Goal: Task Accomplishment & Management: Manage account settings

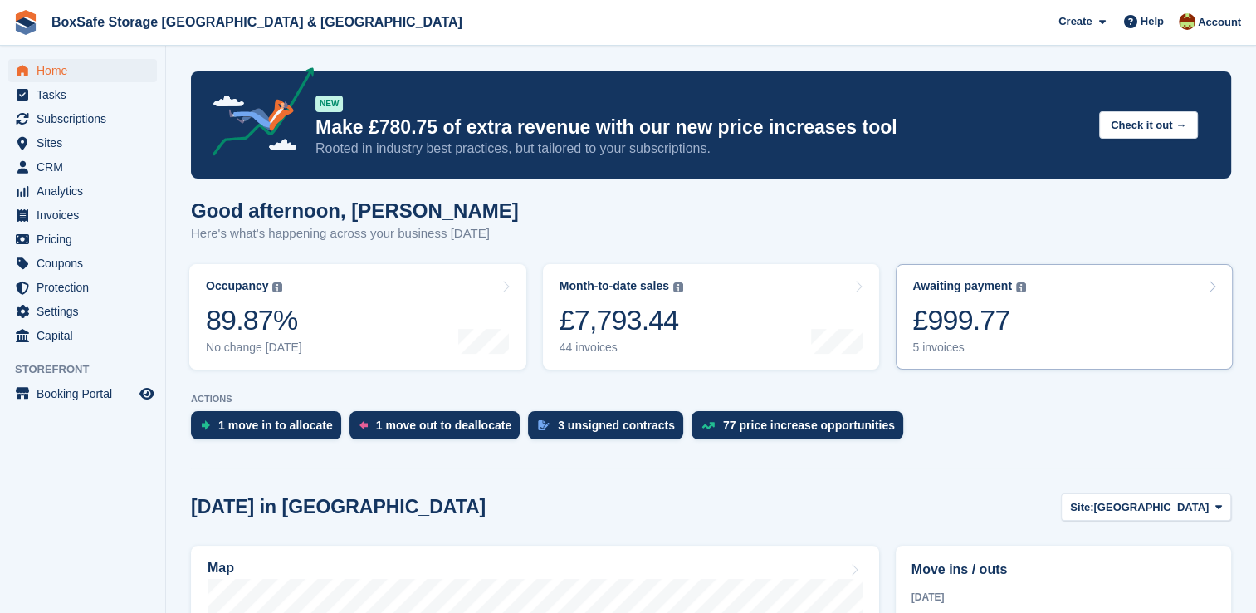
click at [1121, 342] on link "Awaiting payment The total outstanding balance on all open invoices. £999.77 5 …" at bounding box center [1064, 316] width 337 height 105
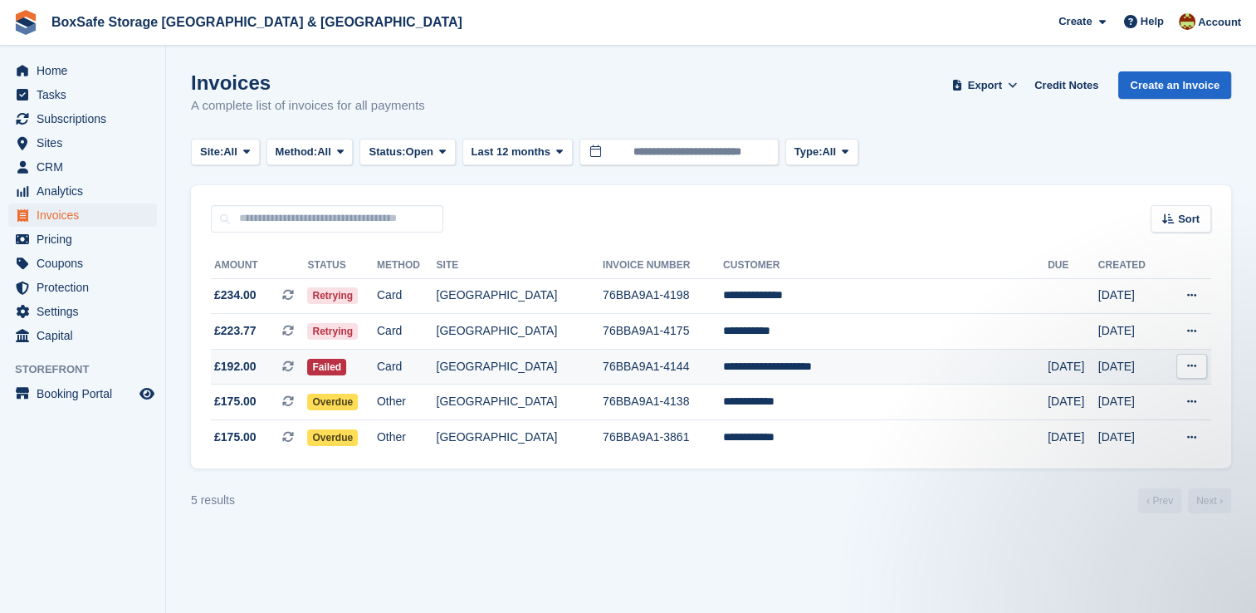
click at [770, 379] on td "**********" at bounding box center [885, 367] width 325 height 36
click at [926, 372] on td "**********" at bounding box center [885, 367] width 325 height 36
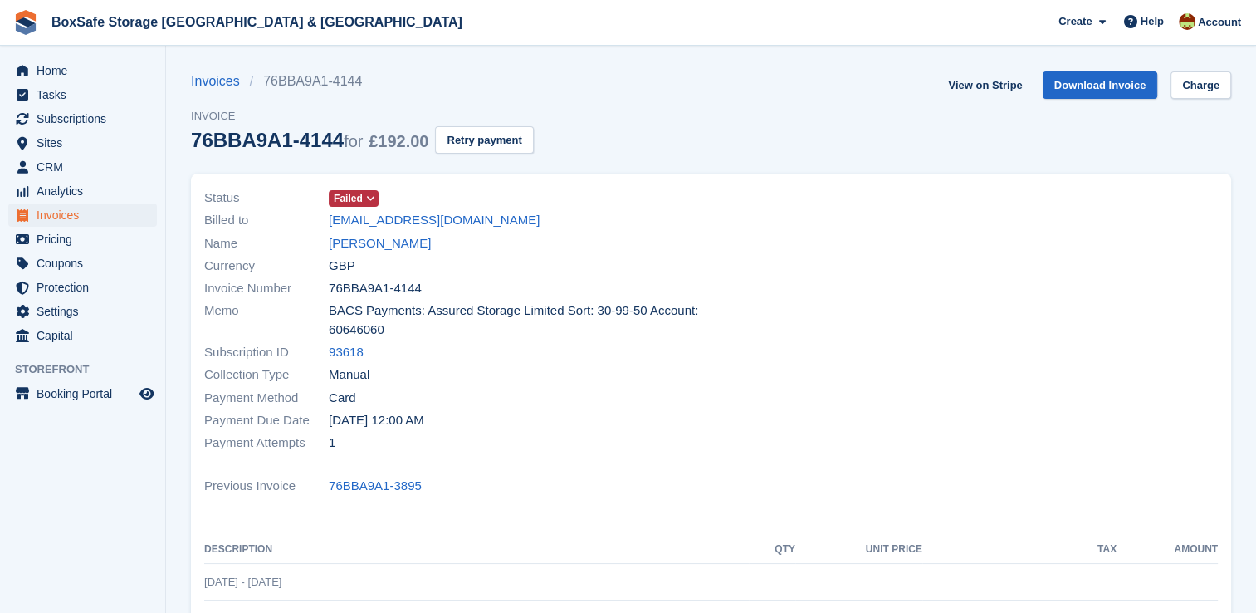
click at [926, 372] on div at bounding box center [970, 321] width 517 height 288
drag, startPoint x: 0, startPoint y: 0, endPoint x: 634, endPoint y: 213, distance: 669.0
click at [634, 213] on div "Billed to amanithomas84@yahoo.com" at bounding box center [452, 220] width 497 height 22
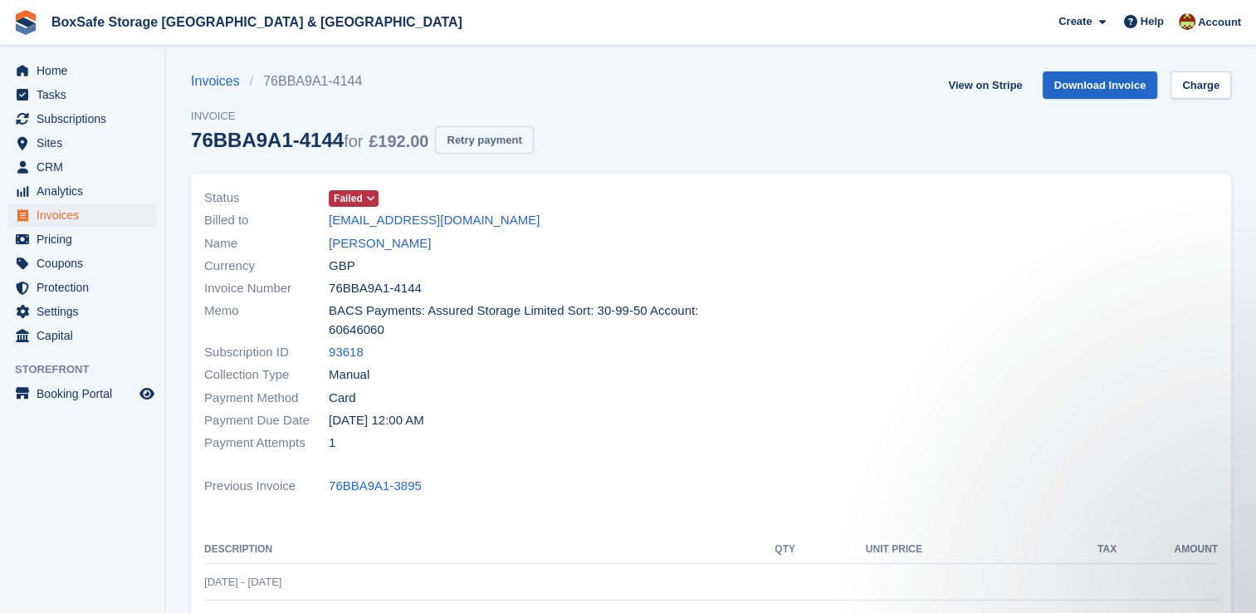
click at [466, 139] on button "Retry payment" at bounding box center [484, 139] width 98 height 27
click at [355, 200] on span "Failed" at bounding box center [348, 198] width 29 height 15
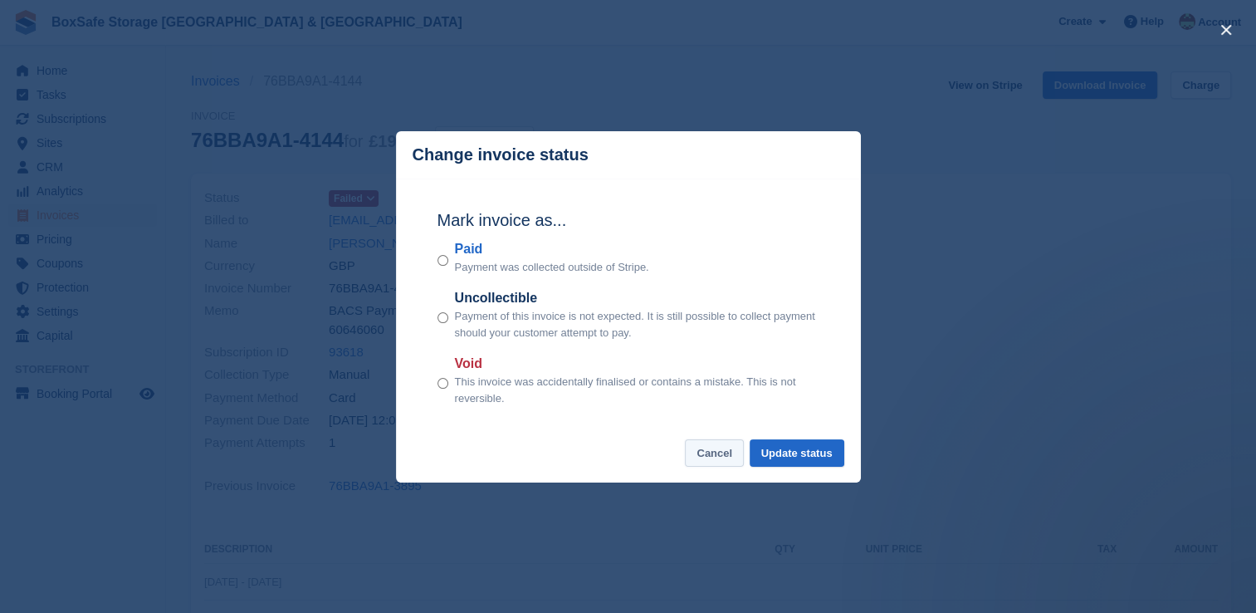
click at [731, 460] on button "Cancel" at bounding box center [714, 452] width 59 height 27
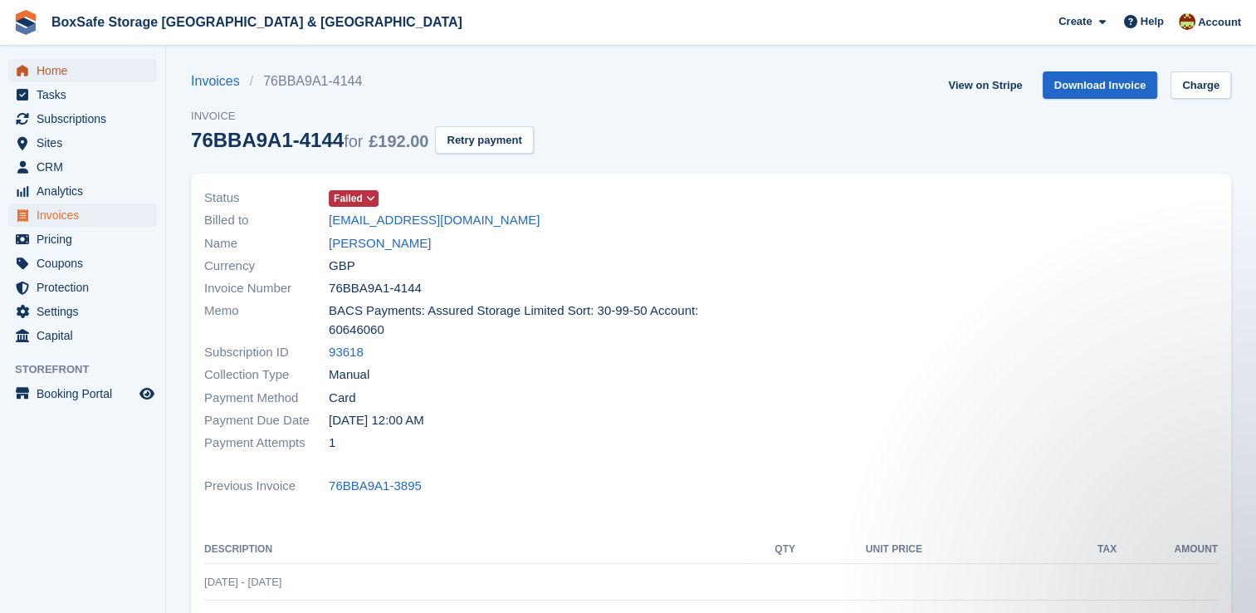
click at [66, 65] on span "Home" at bounding box center [87, 70] width 100 height 23
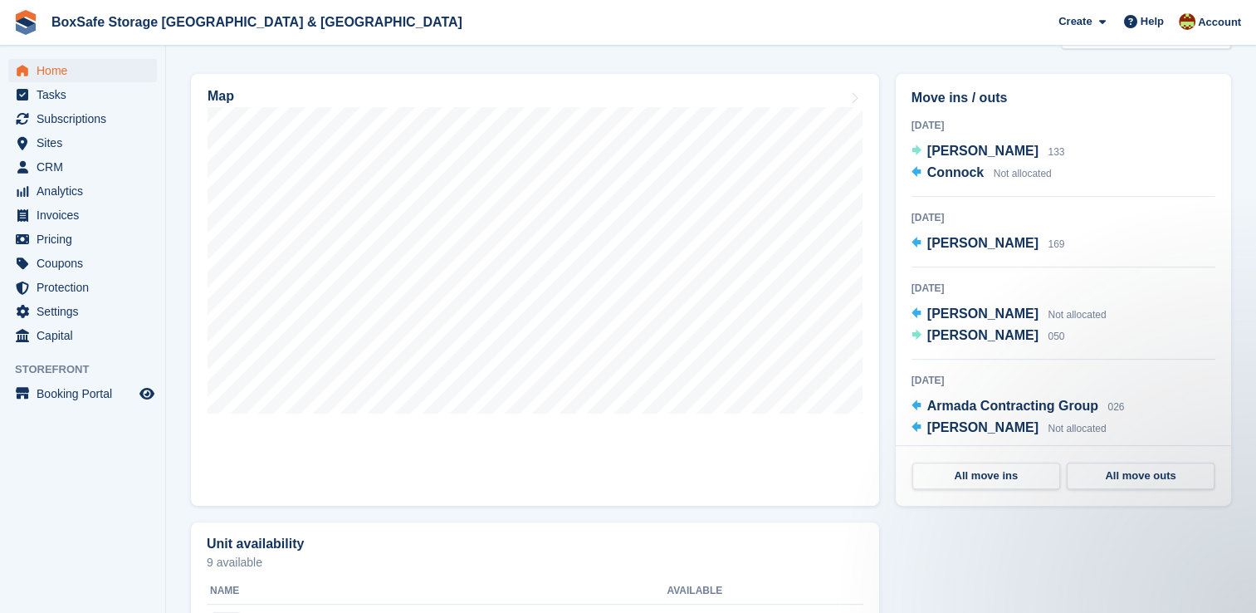
scroll to position [480, 0]
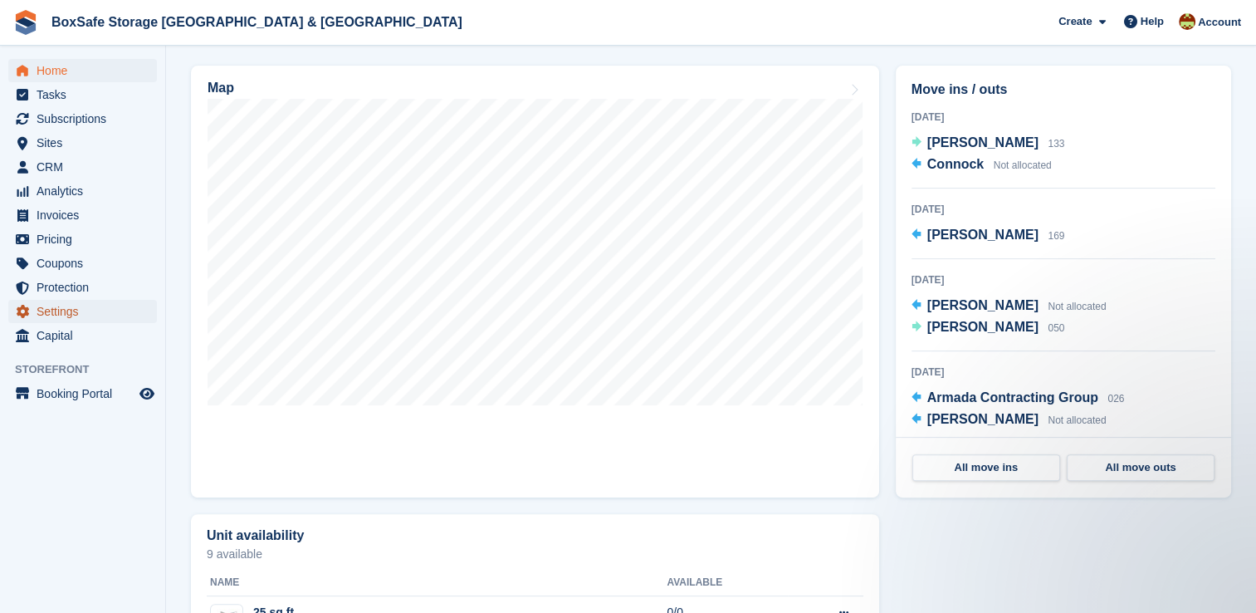
click at [70, 311] on span "Settings" at bounding box center [87, 311] width 100 height 23
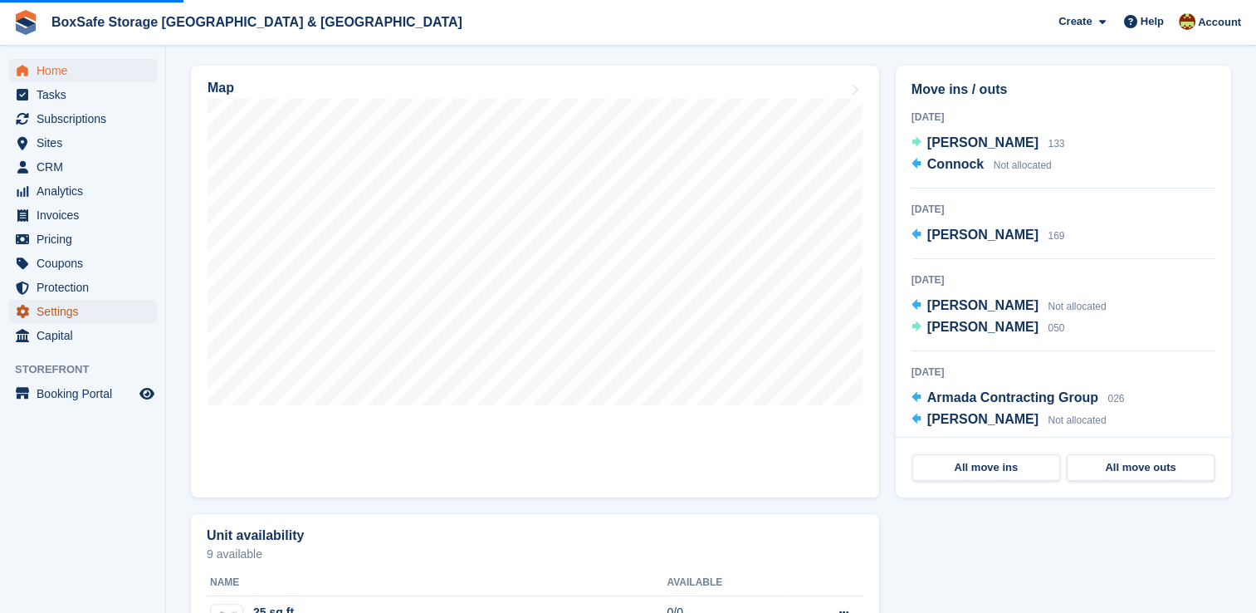
scroll to position [0, 0]
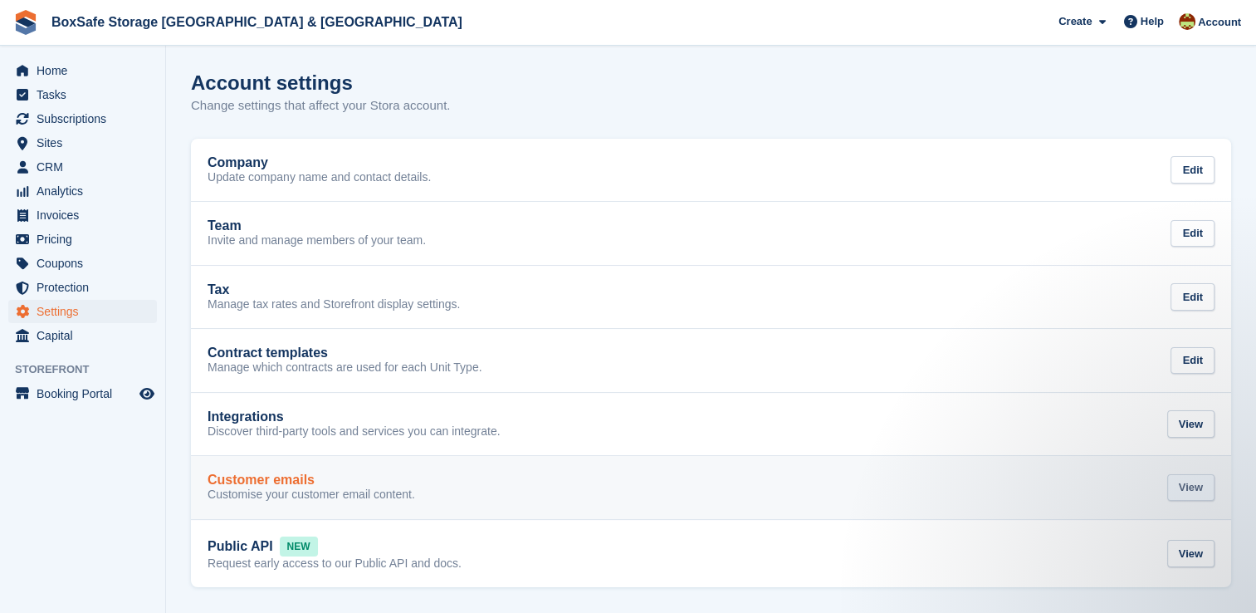
click at [1194, 488] on div "View" at bounding box center [1190, 487] width 47 height 27
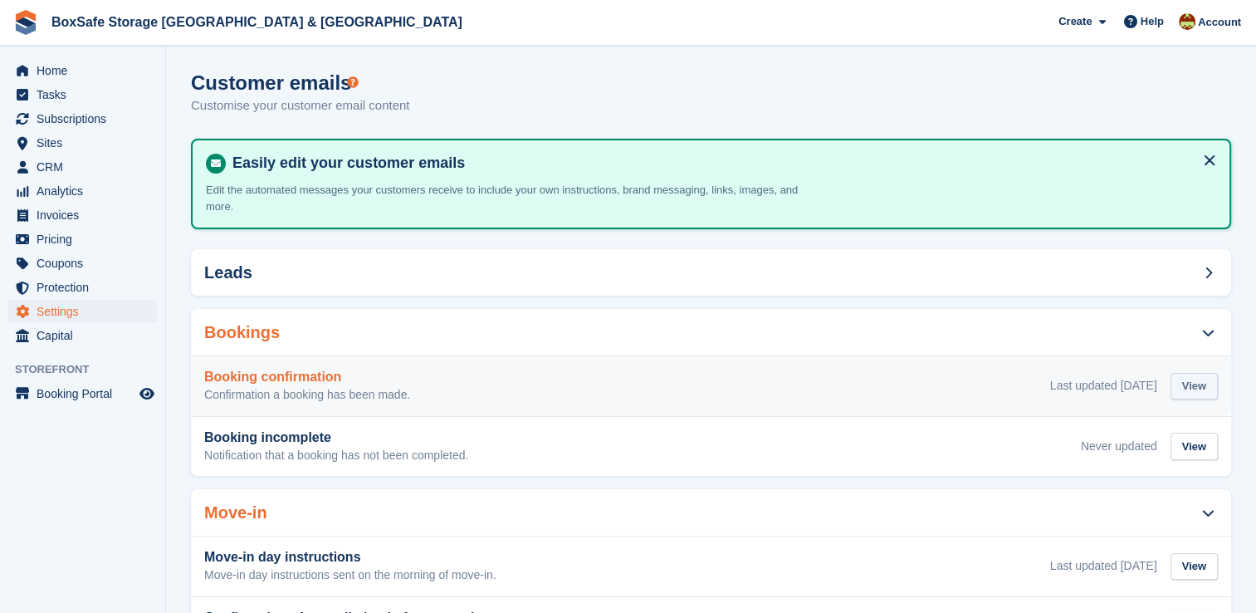
click at [1199, 374] on div "View" at bounding box center [1194, 386] width 47 height 27
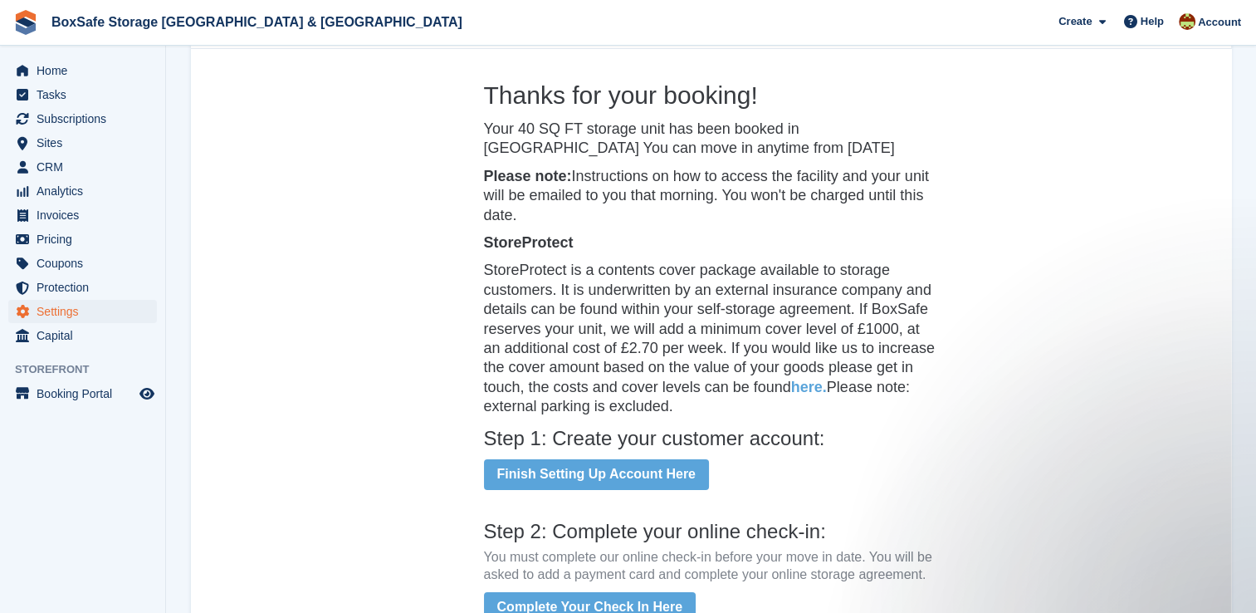
click at [808, 384] on link "here." at bounding box center [809, 387] width 36 height 17
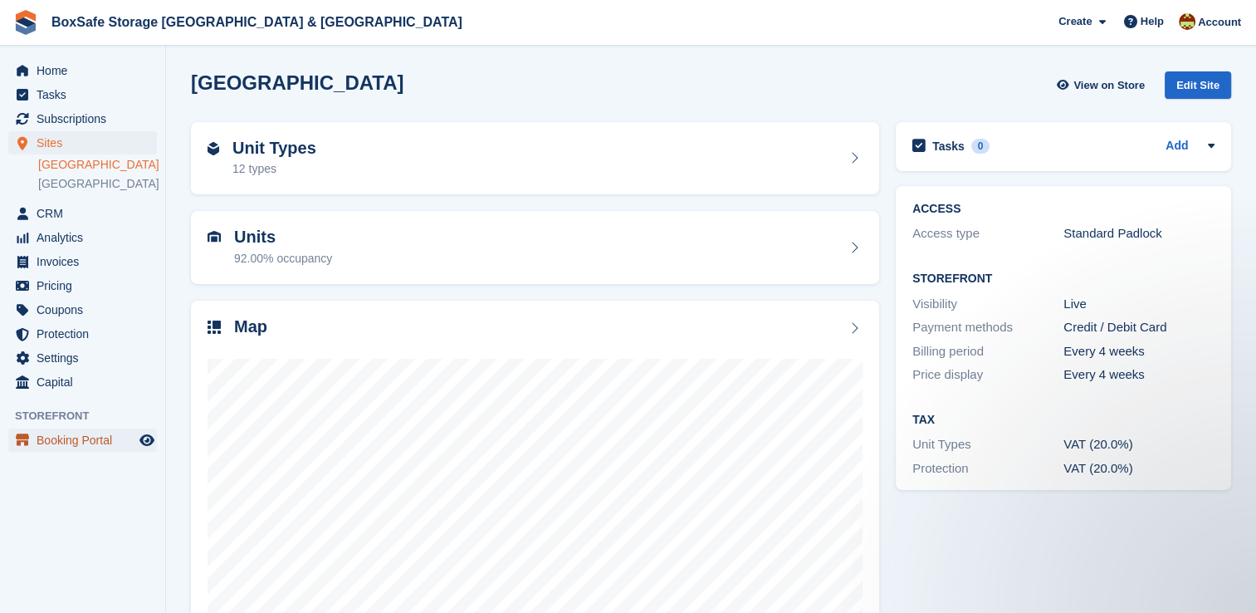
click at [107, 442] on span "Booking Portal" at bounding box center [87, 439] width 100 height 23
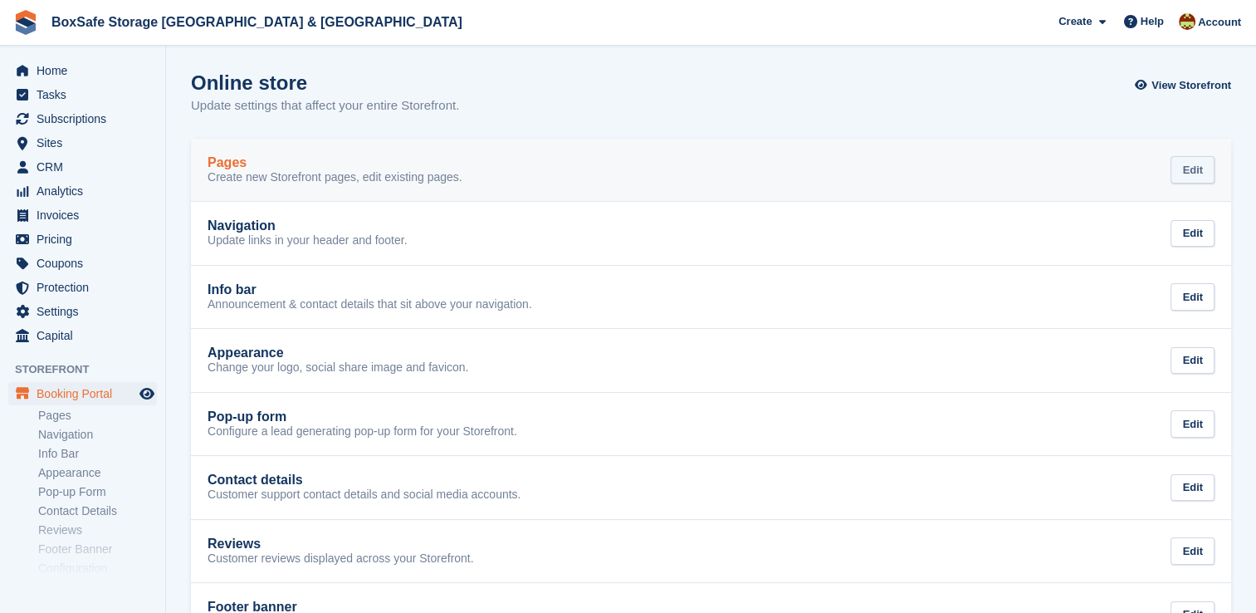
click at [1192, 171] on div "Edit" at bounding box center [1193, 169] width 44 height 27
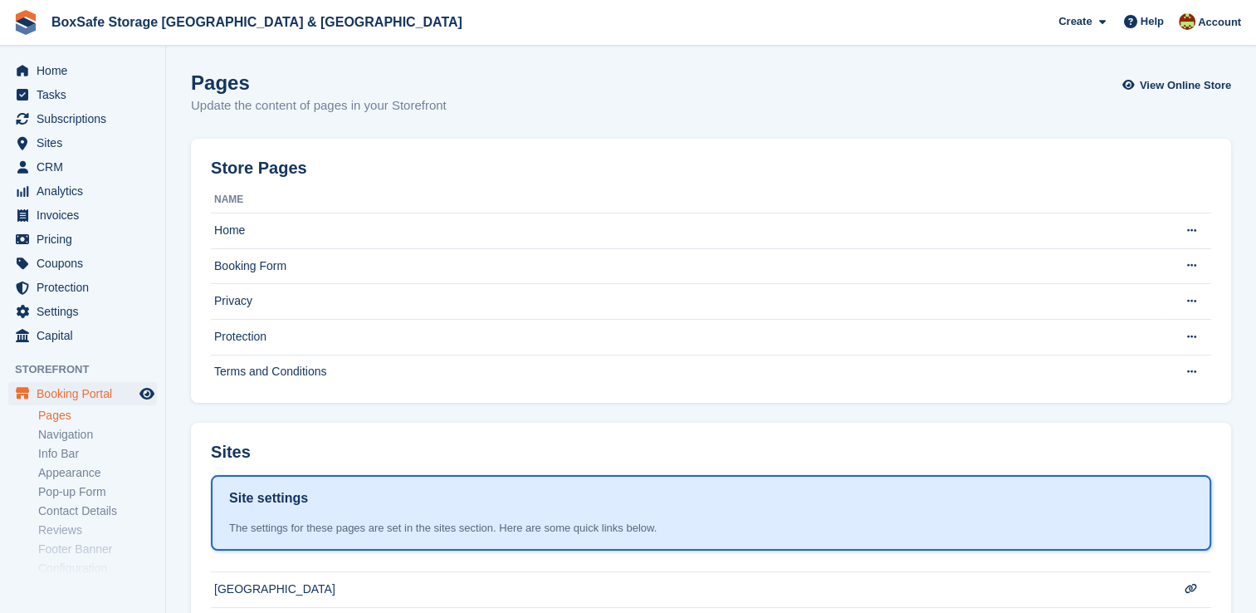
scroll to position [302, 0]
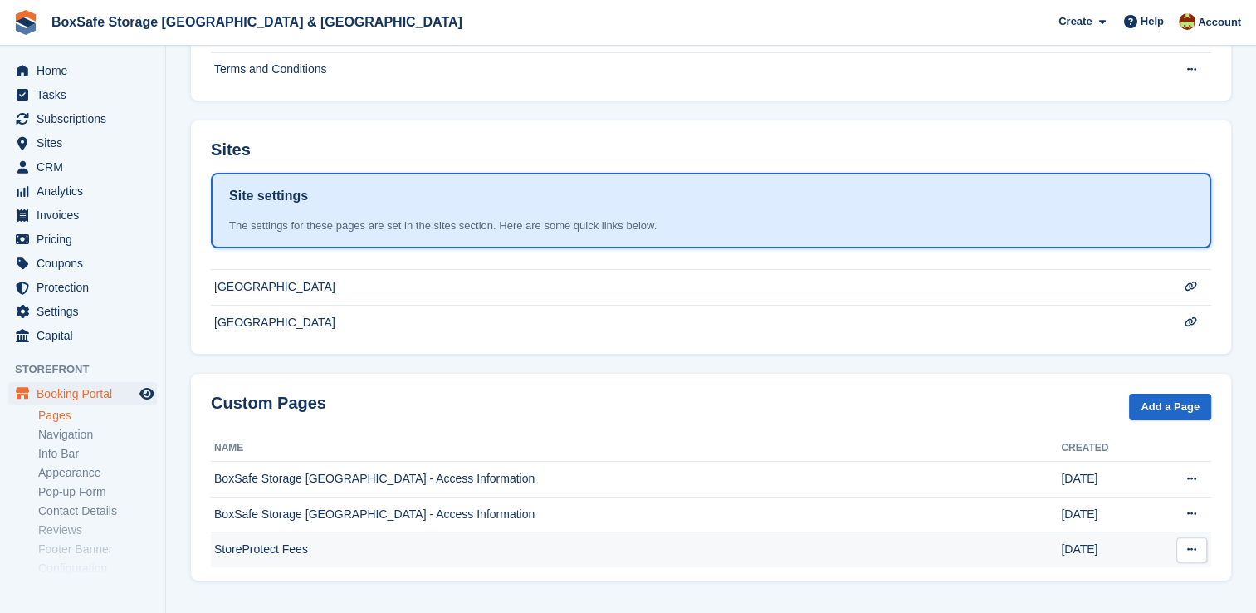
click at [1198, 550] on button at bounding box center [1191, 549] width 31 height 25
click at [1127, 585] on p "Edit page" at bounding box center [1127, 582] width 144 height 22
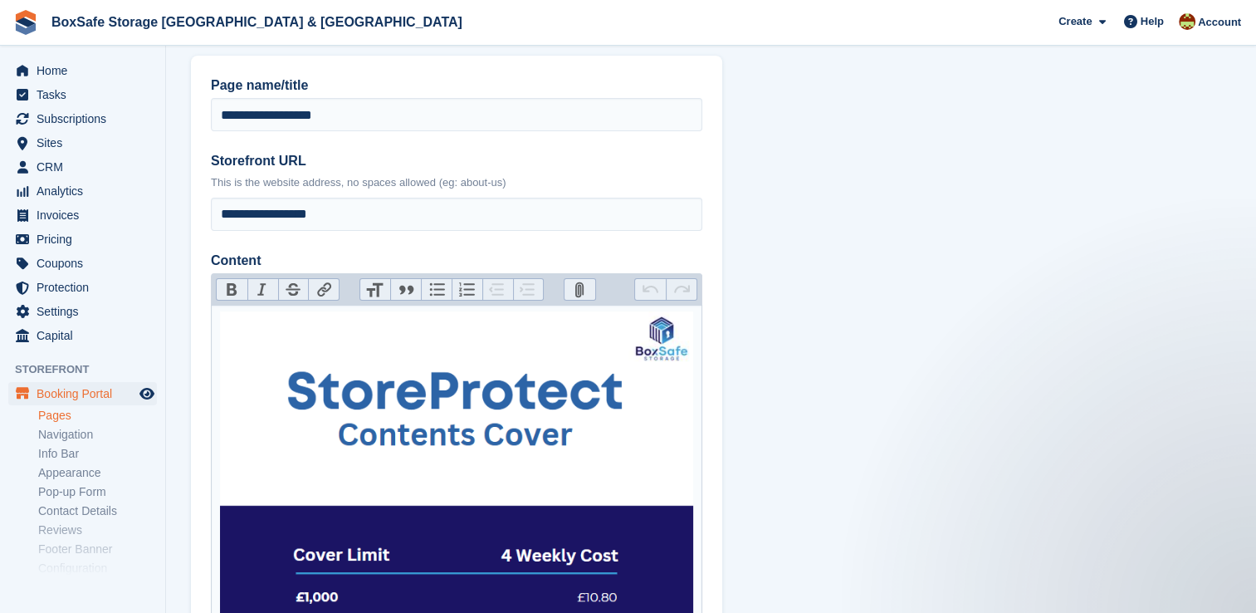
scroll to position [63, 0]
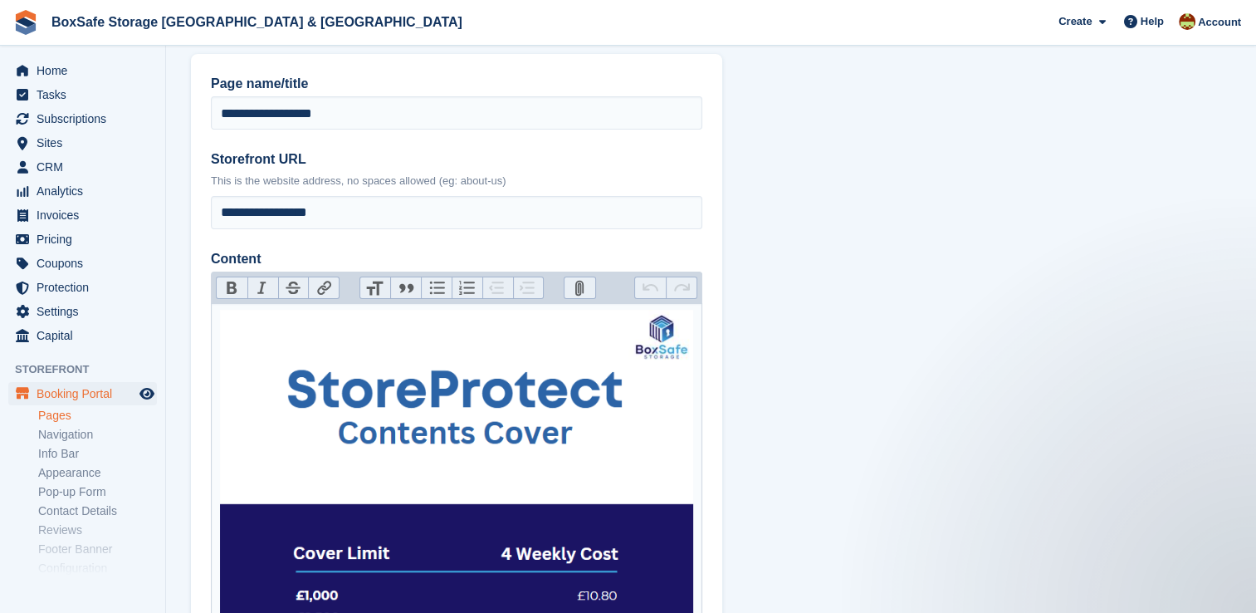
click at [555, 437] on img "Content" at bounding box center [457, 541] width 474 height 462
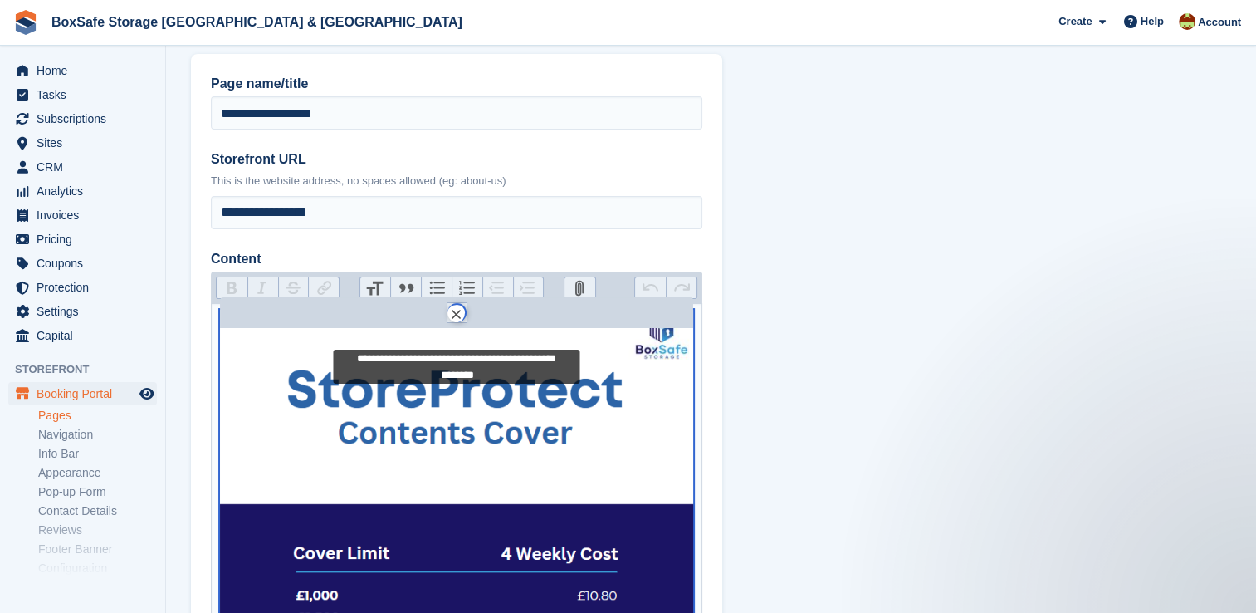
click at [555, 437] on img "Content" at bounding box center [457, 541] width 474 height 462
type trix-editor "**********"
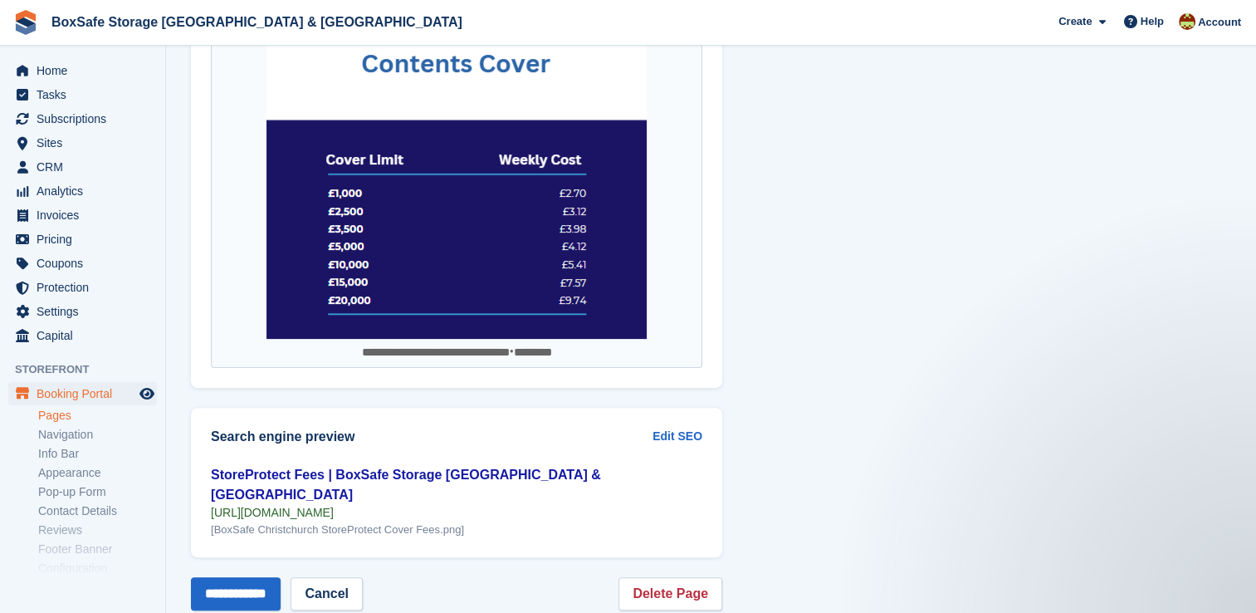
scroll to position [415, 0]
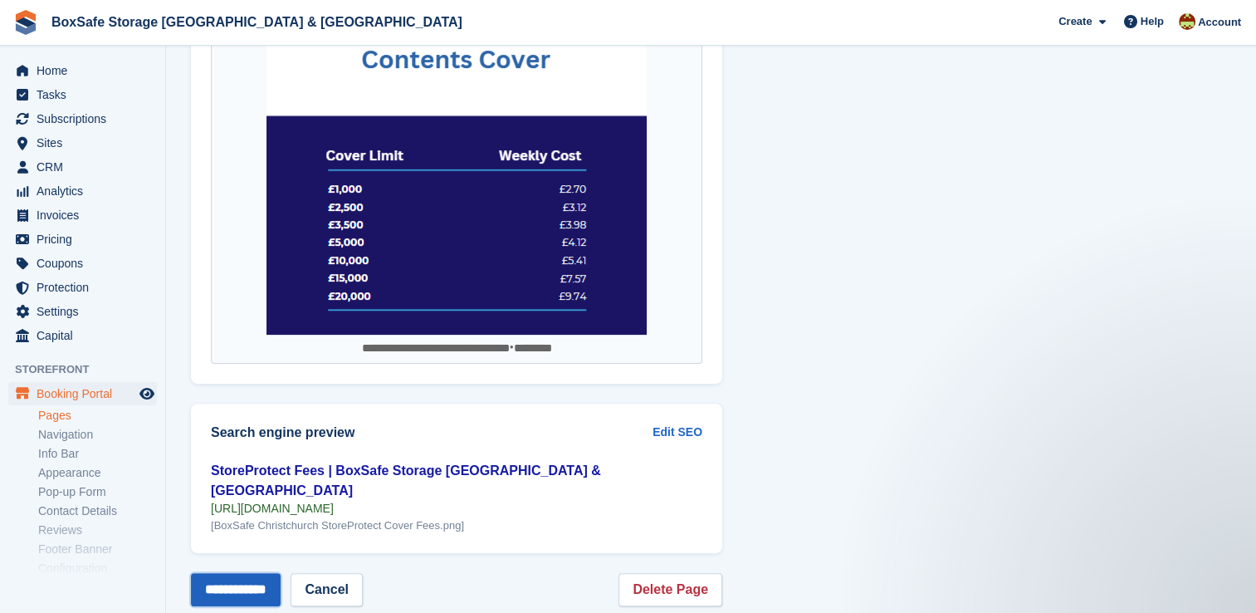
click at [237, 573] on input "**********" at bounding box center [236, 589] width 90 height 33
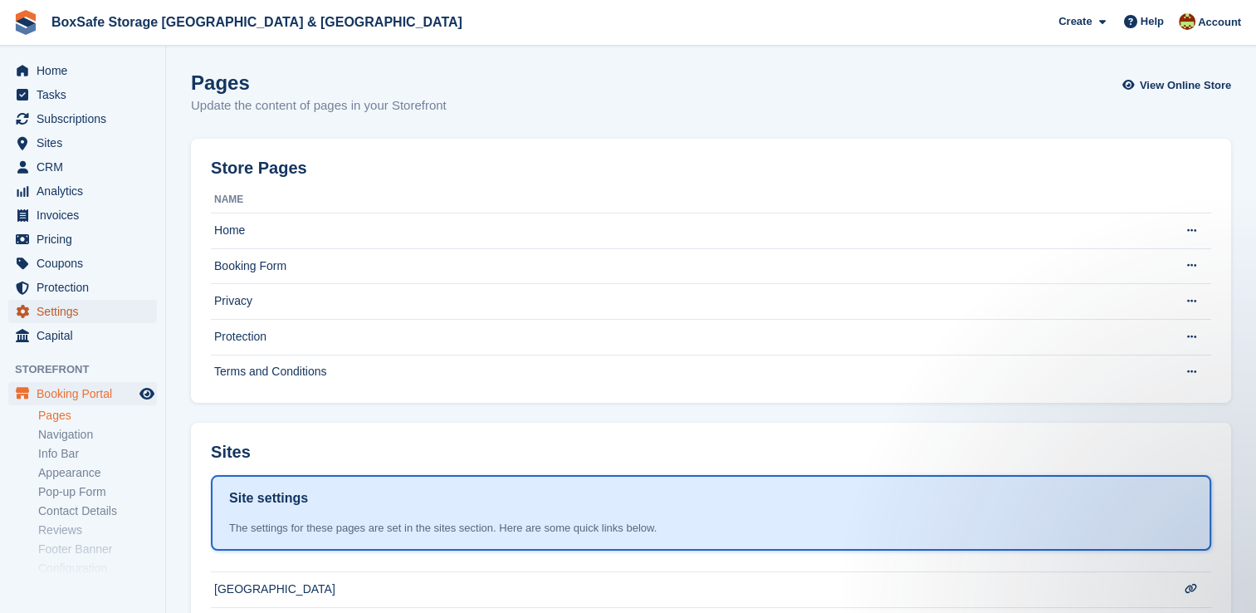
click at [73, 315] on span "Settings" at bounding box center [87, 311] width 100 height 23
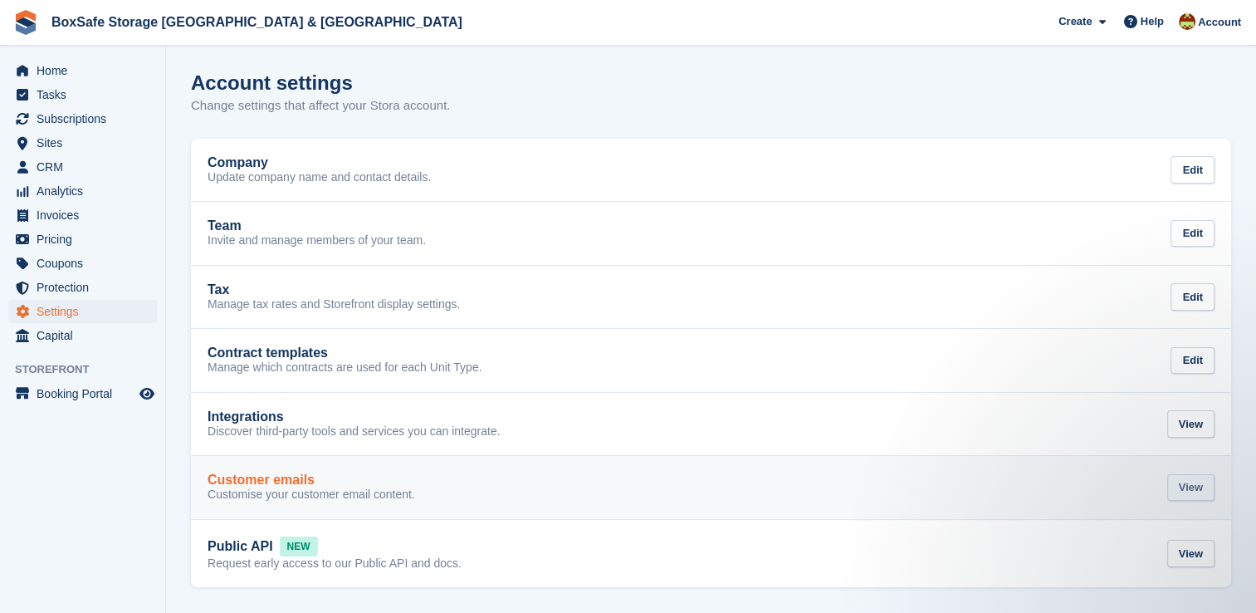
click at [1192, 487] on div "View" at bounding box center [1190, 487] width 47 height 27
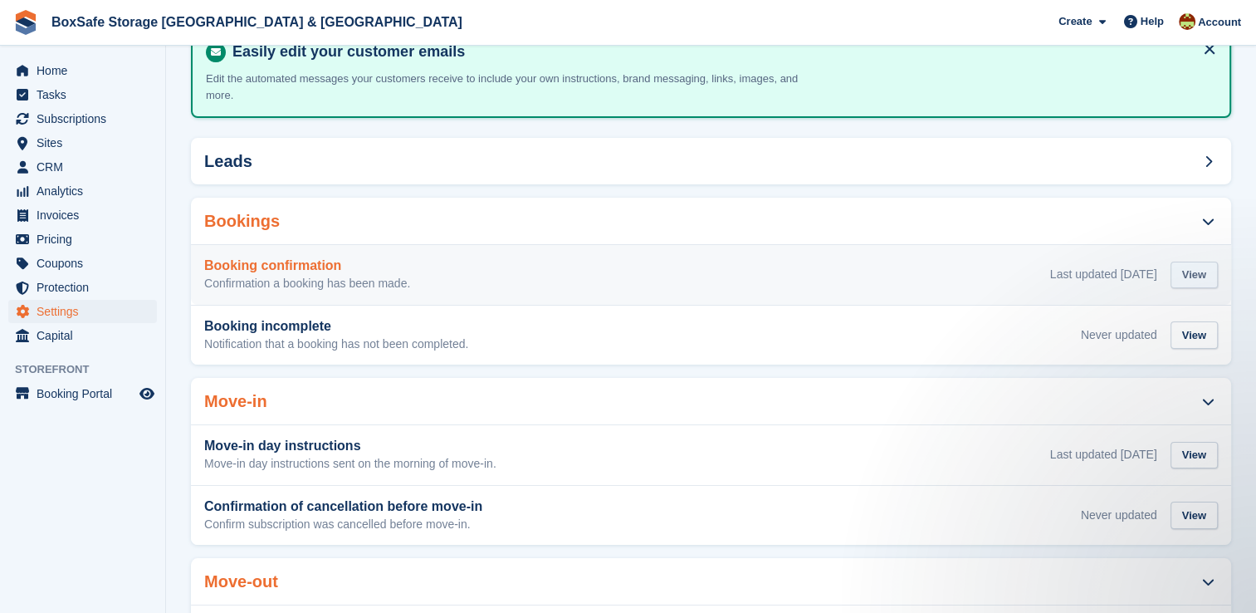
click at [1186, 263] on div "View" at bounding box center [1194, 275] width 47 height 27
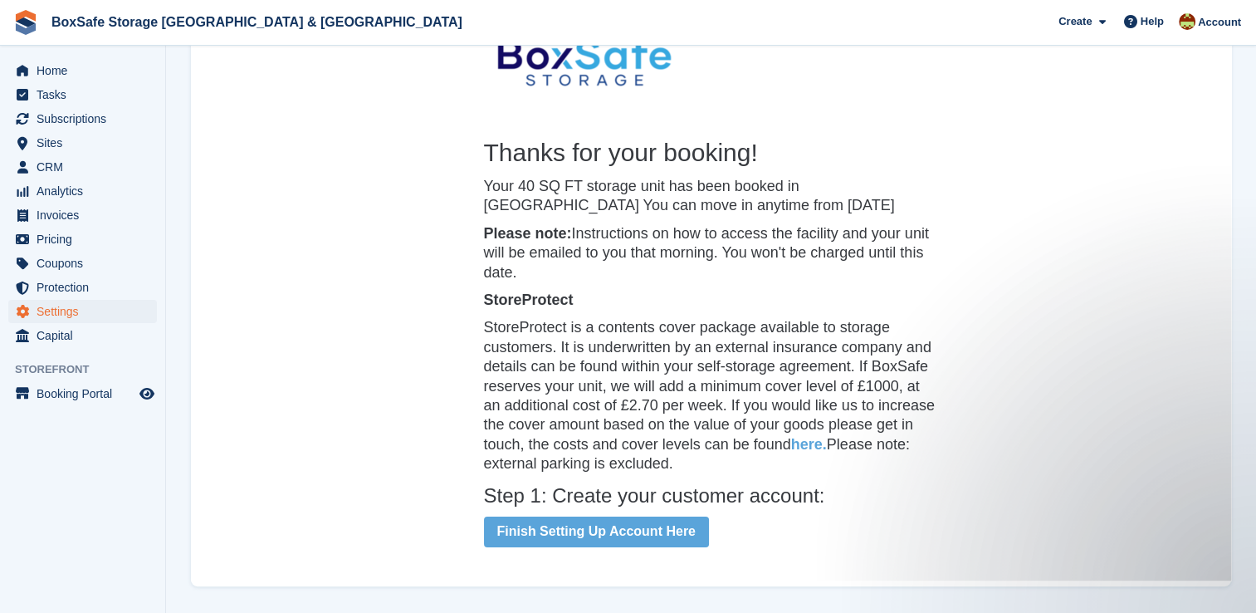
scroll to position [325, 0]
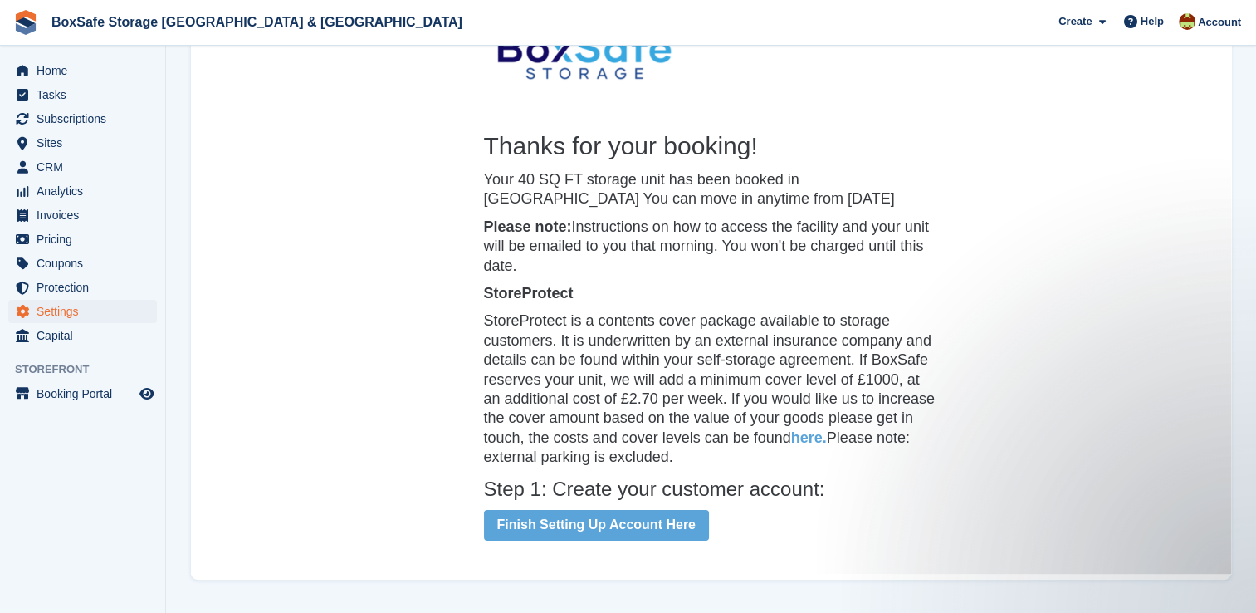
drag, startPoint x: 671, startPoint y: 461, endPoint x: 480, endPoint y: 297, distance: 251.4
click at [484, 297] on th "Thanks for your booking! Your 40 SQ FT storage unit has been booked in [GEOGRAP…" at bounding box center [711, 522] width 455 height 784
copy th "StoreProtect StoreProtect is a contents cover package available to storage cust…"
